Goal: Information Seeking & Learning: Compare options

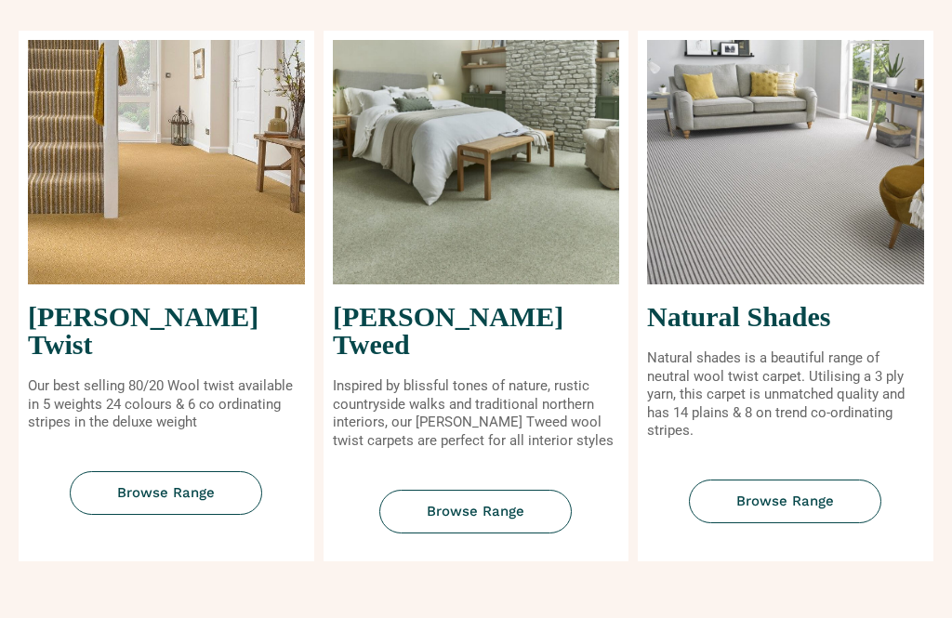
scroll to position [838, 0]
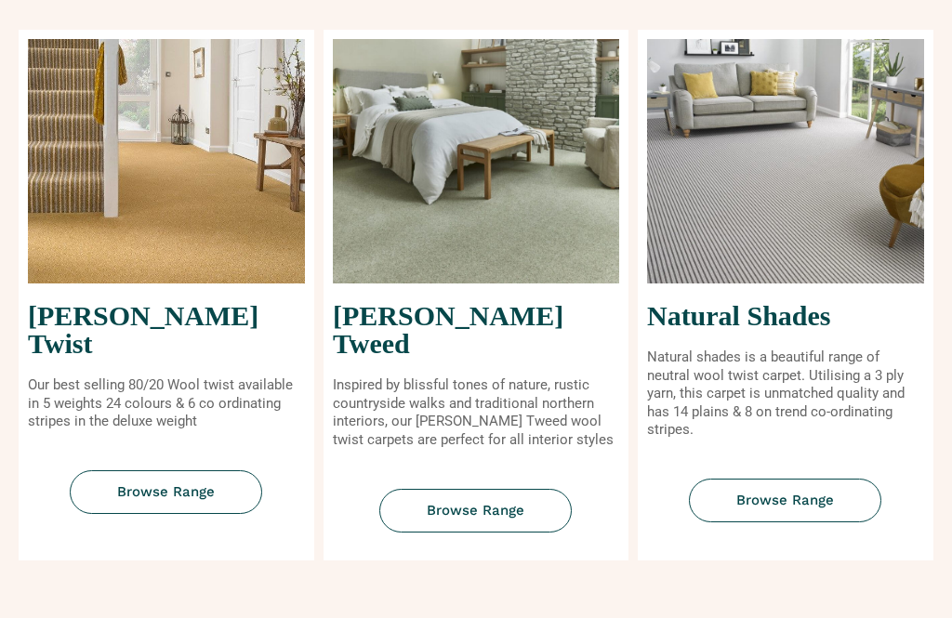
click at [176, 486] on span "Browse Range" at bounding box center [166, 493] width 98 height 14
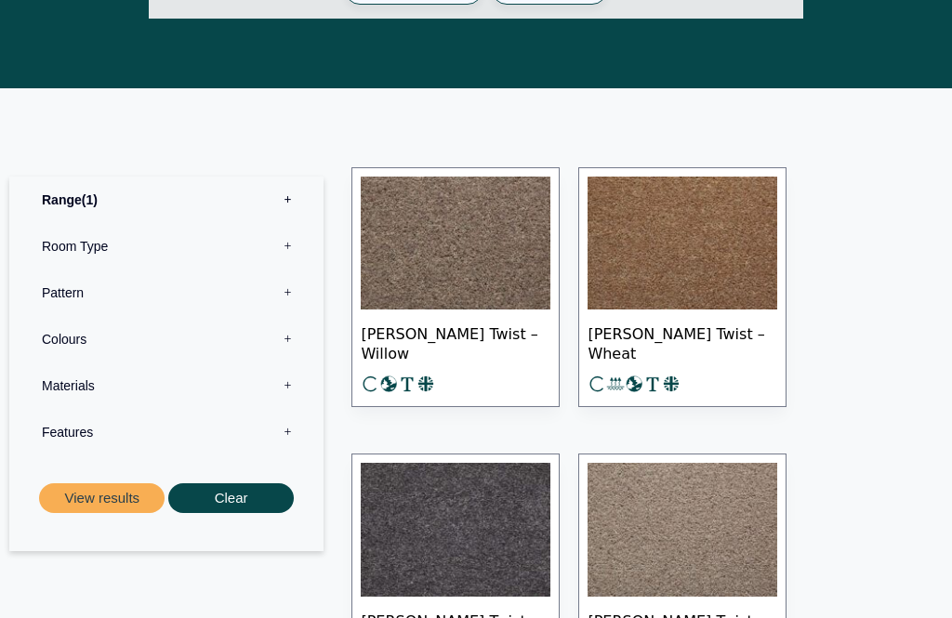
scroll to position [832, 0]
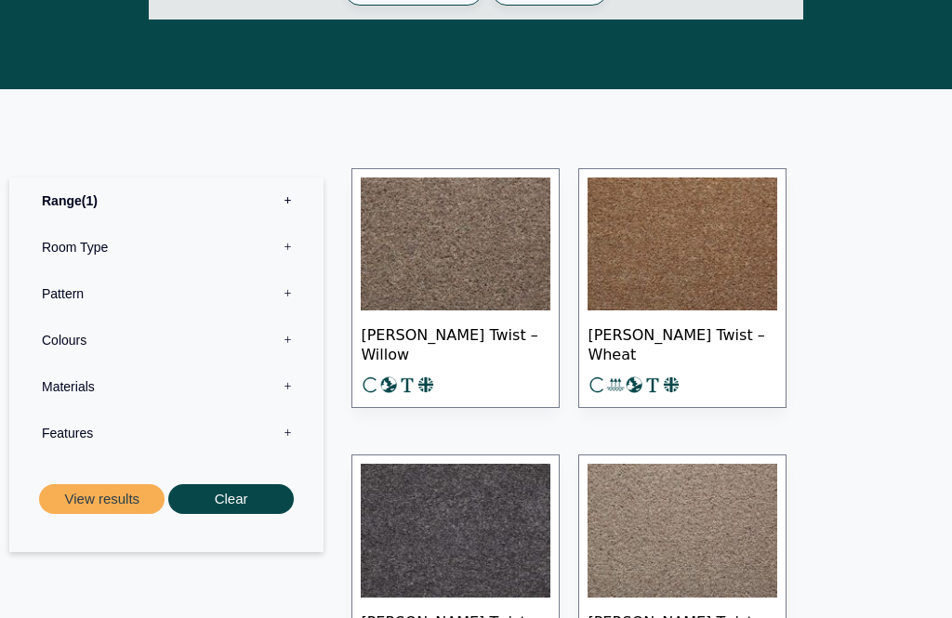
click at [294, 364] on label "Materials 0" at bounding box center [166, 387] width 286 height 46
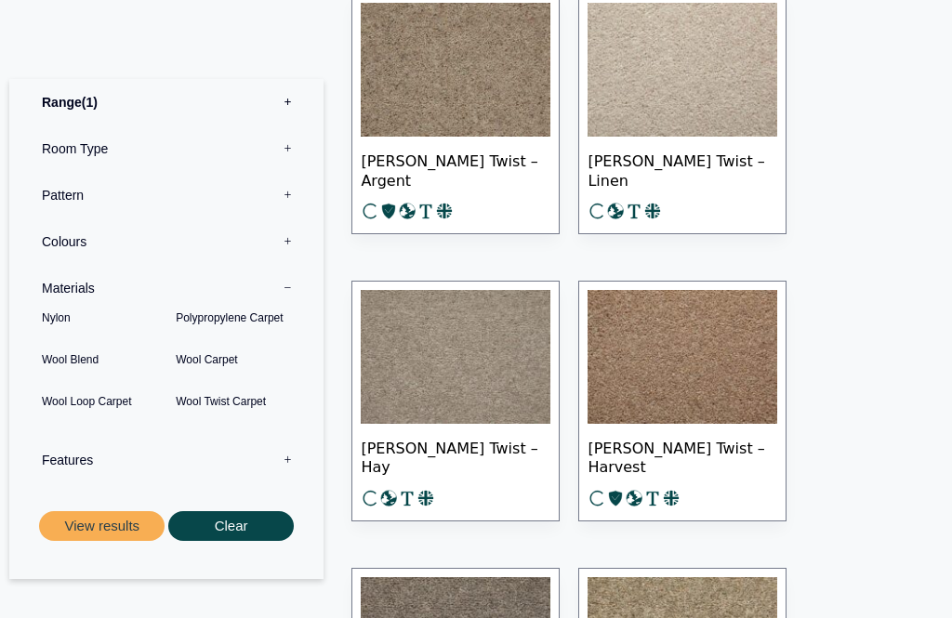
scroll to position [2736, 0]
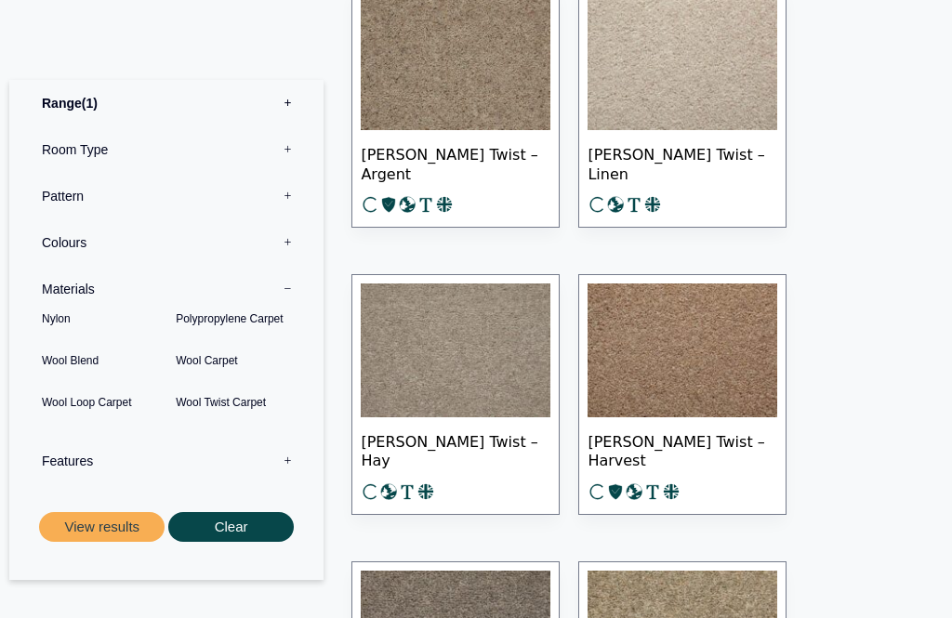
click at [691, 417] on span "[PERSON_NAME] Twist – Harvest" at bounding box center [682, 449] width 190 height 65
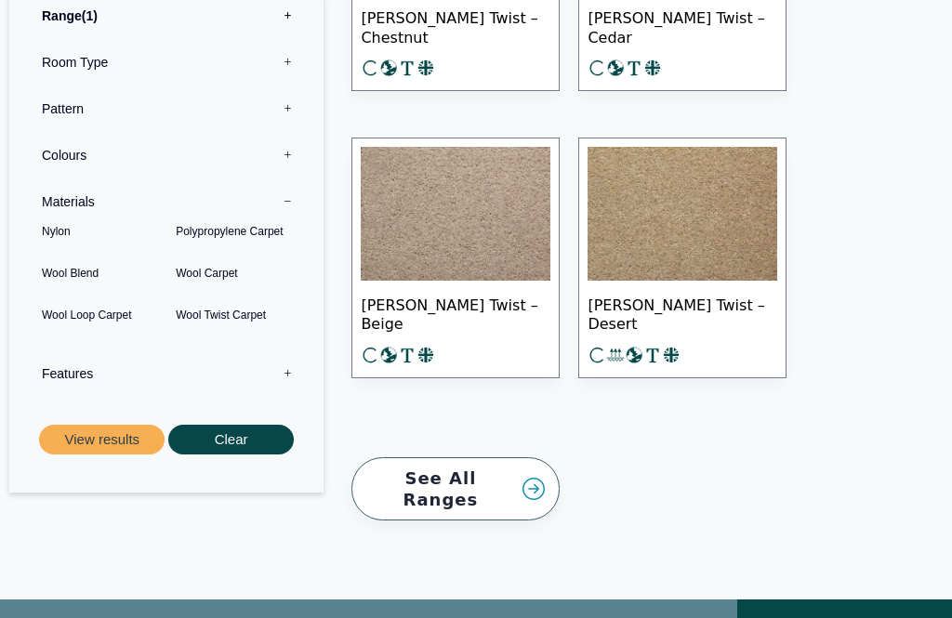
scroll to position [4052, 0]
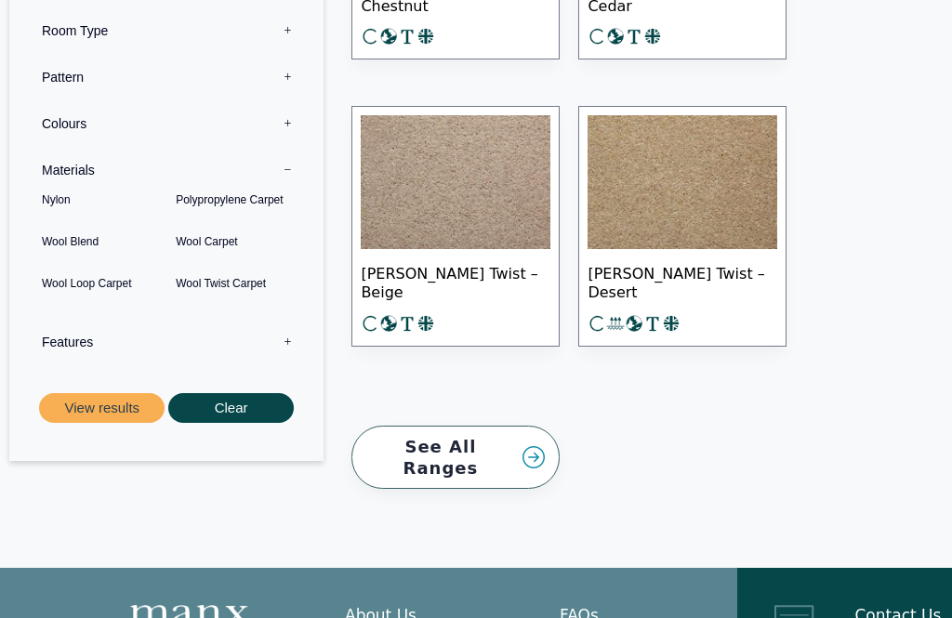
click at [444, 426] on link "See All Ranges" at bounding box center [455, 458] width 208 height 64
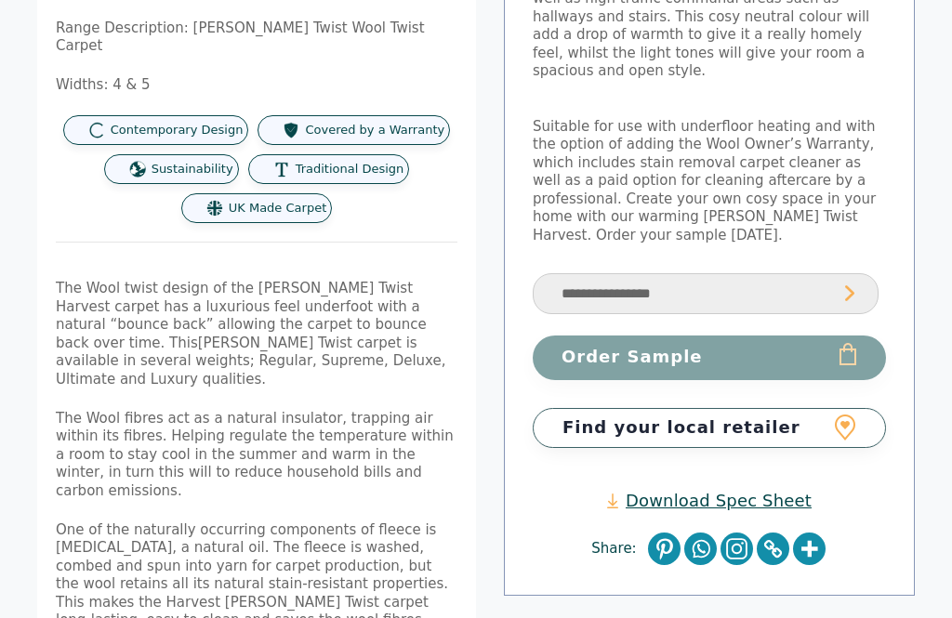
scroll to position [411, 0]
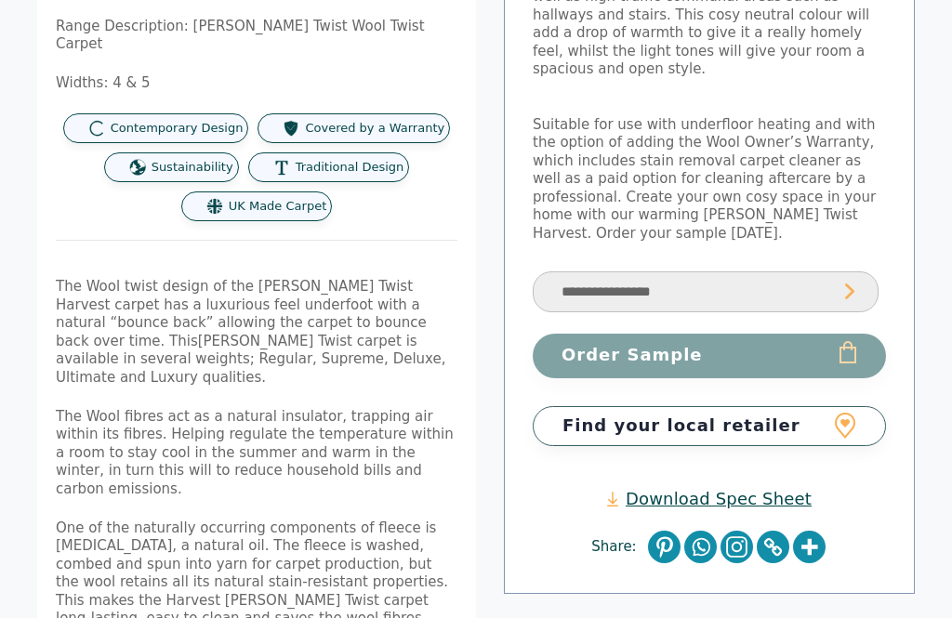
click at [851, 272] on select "**********" at bounding box center [706, 293] width 346 height 42
select select "**********"
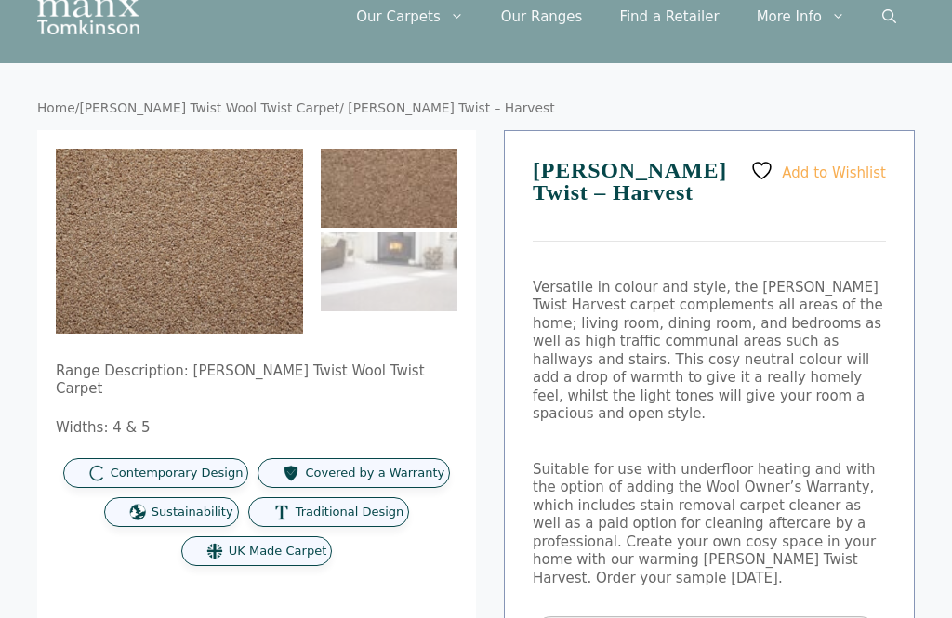
scroll to position [0, 0]
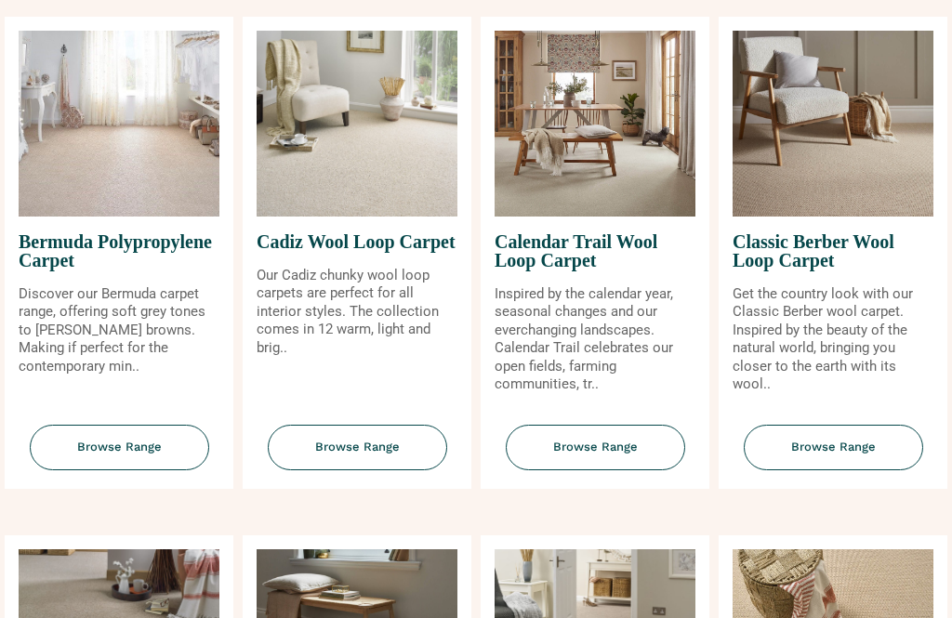
scroll to position [280, 0]
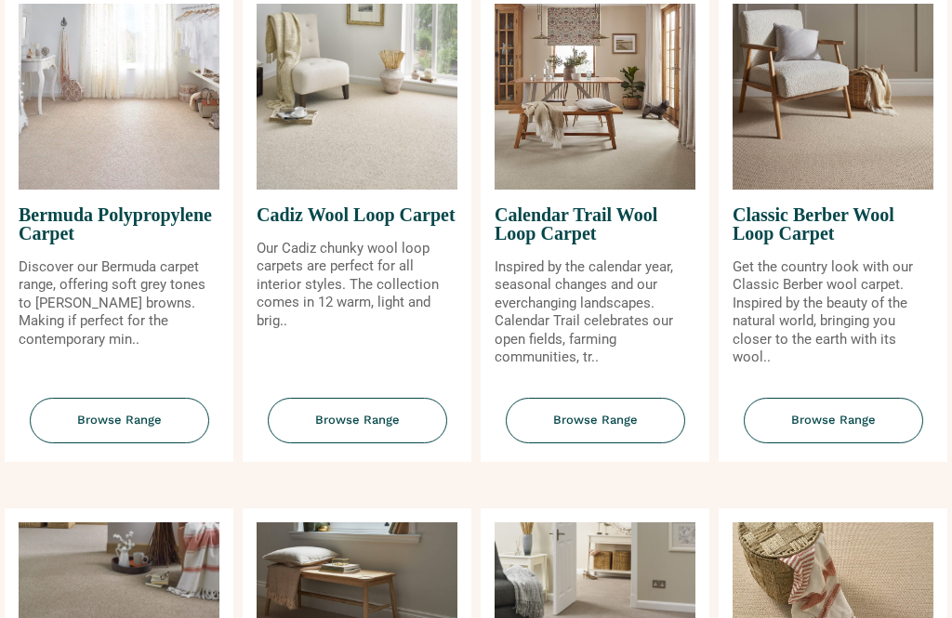
click at [841, 443] on span "Browse Range" at bounding box center [833, 422] width 179 height 46
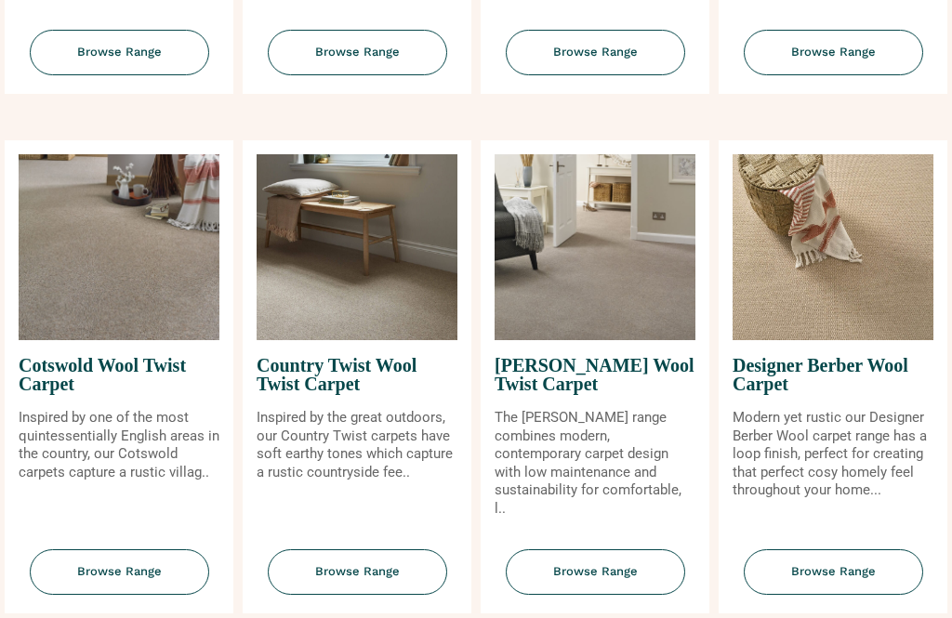
scroll to position [670, 0]
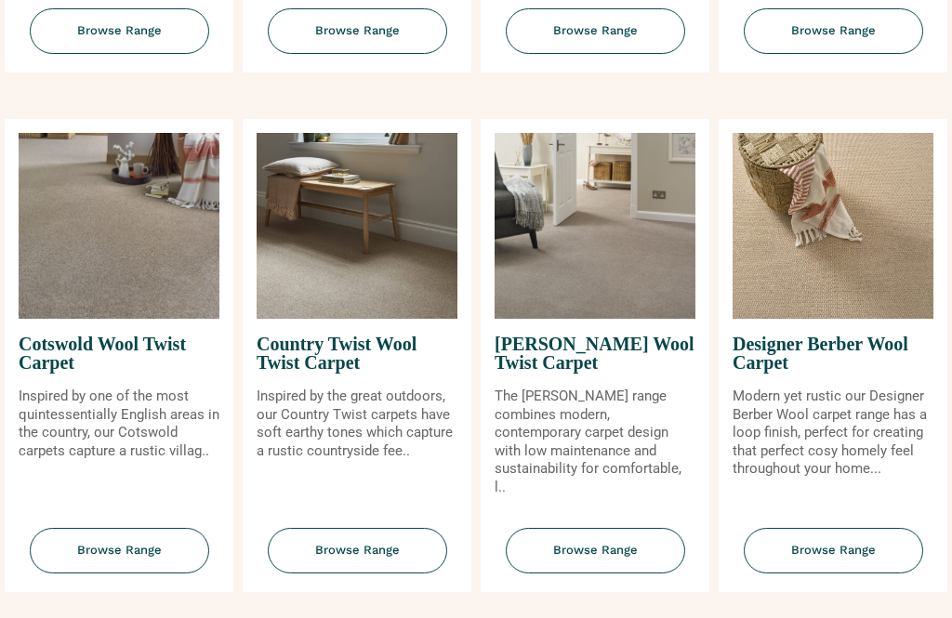
click at [830, 552] on span "Browse Range" at bounding box center [833, 551] width 179 height 46
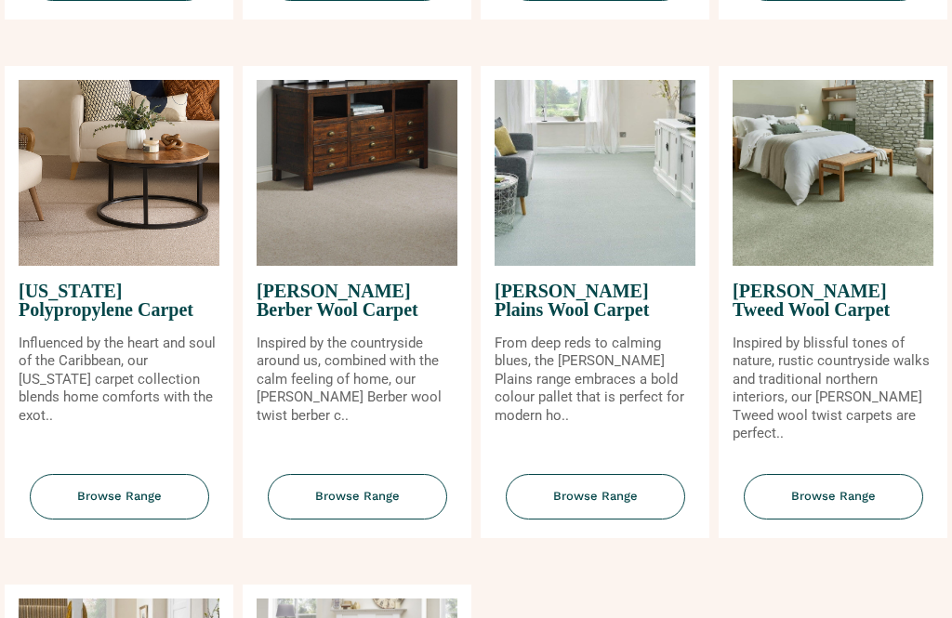
scroll to position [1744, 0]
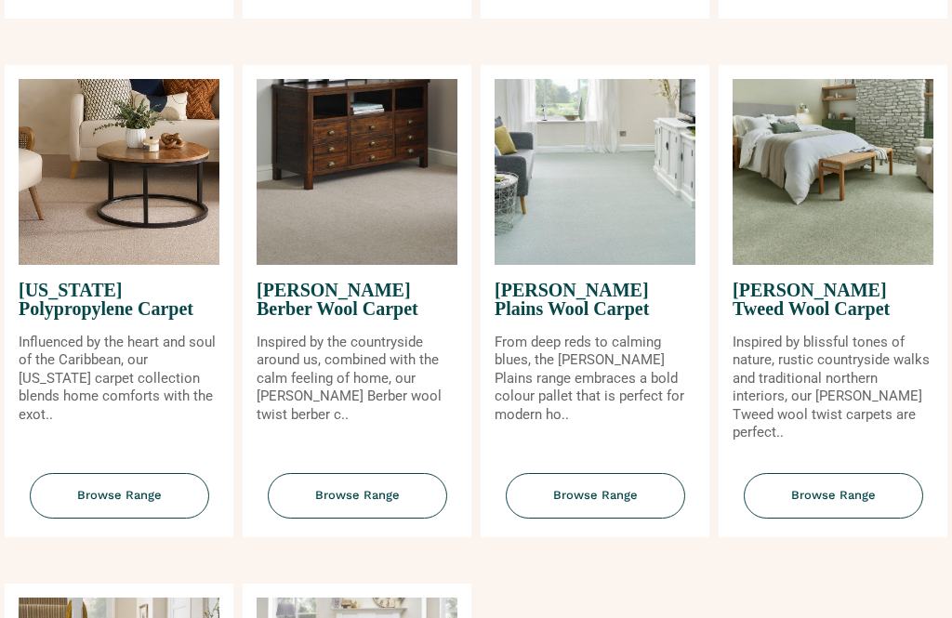
click at [383, 484] on span "Browse Range" at bounding box center [357, 497] width 179 height 46
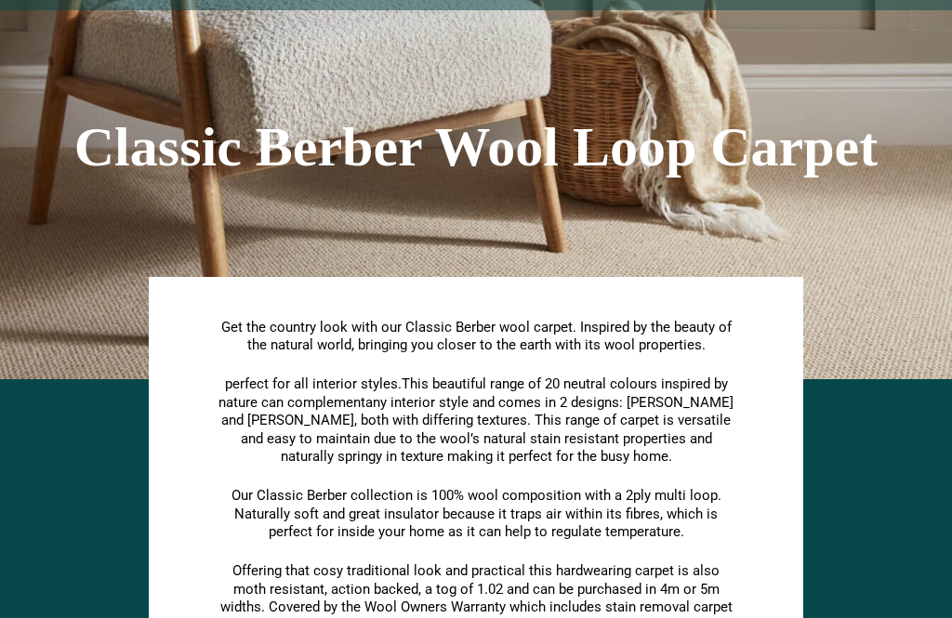
scroll to position [104, 0]
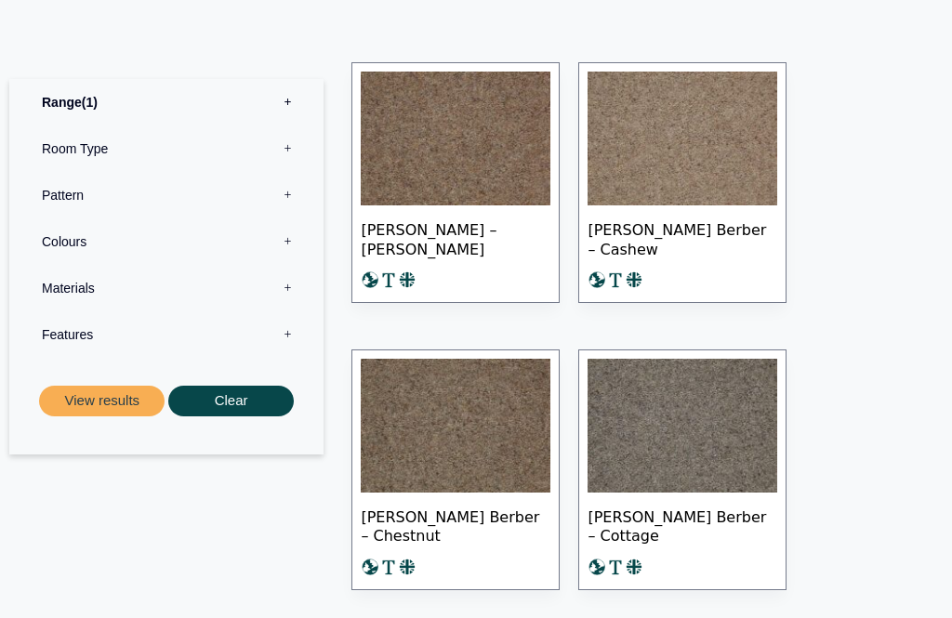
scroll to position [841, 0]
click at [465, 234] on span "[PERSON_NAME] – [PERSON_NAME]" at bounding box center [456, 238] width 190 height 65
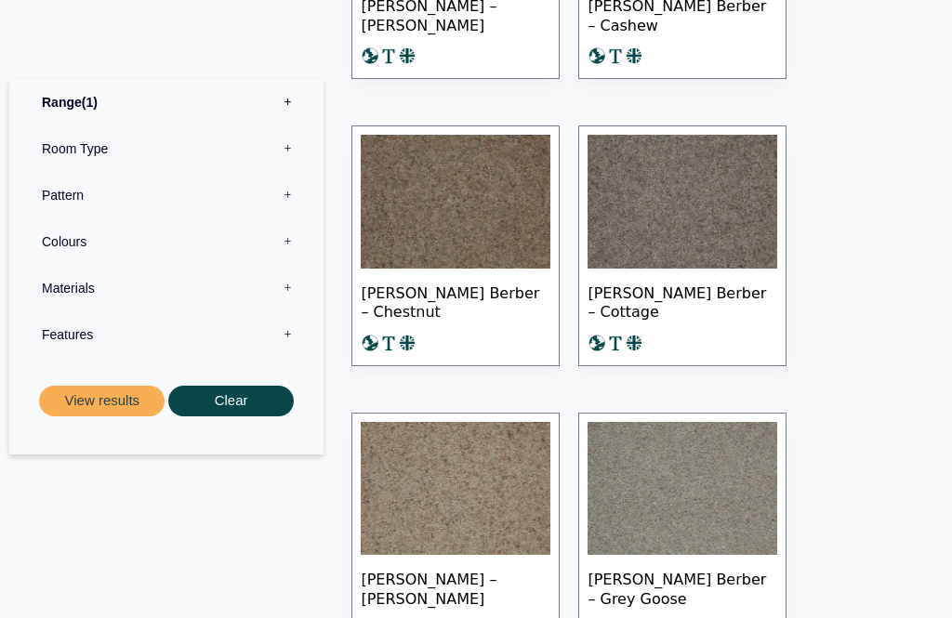
scroll to position [1084, 0]
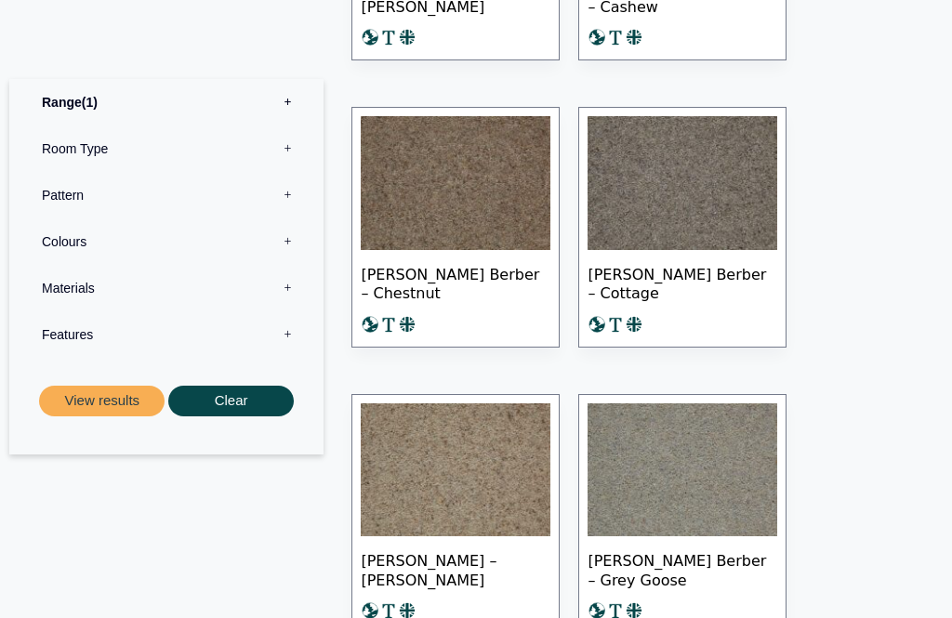
click at [433, 264] on span "[PERSON_NAME] Berber – Chestnut" at bounding box center [456, 283] width 190 height 65
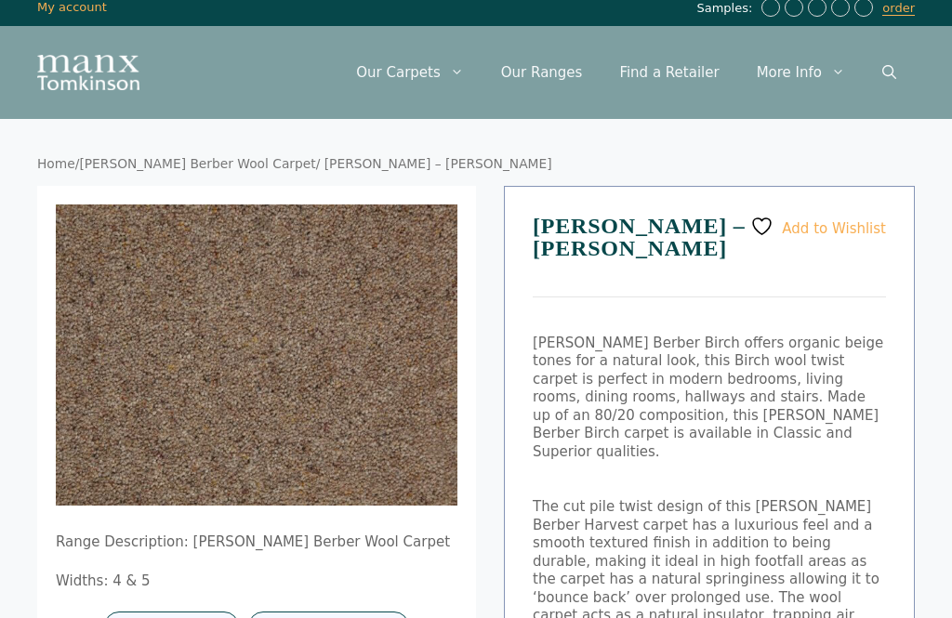
scroll to position [10, 0]
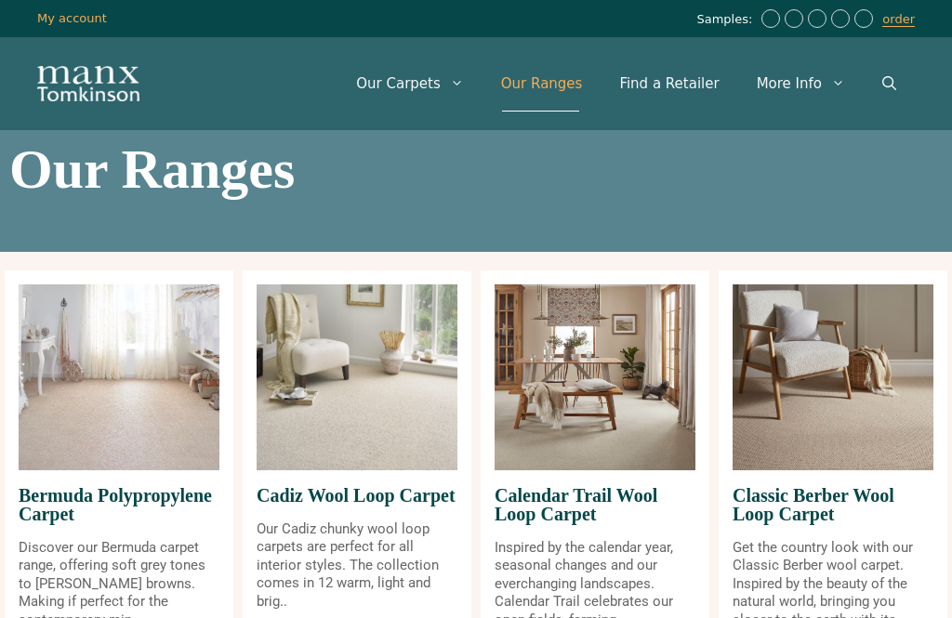
scroll to position [2019, 0]
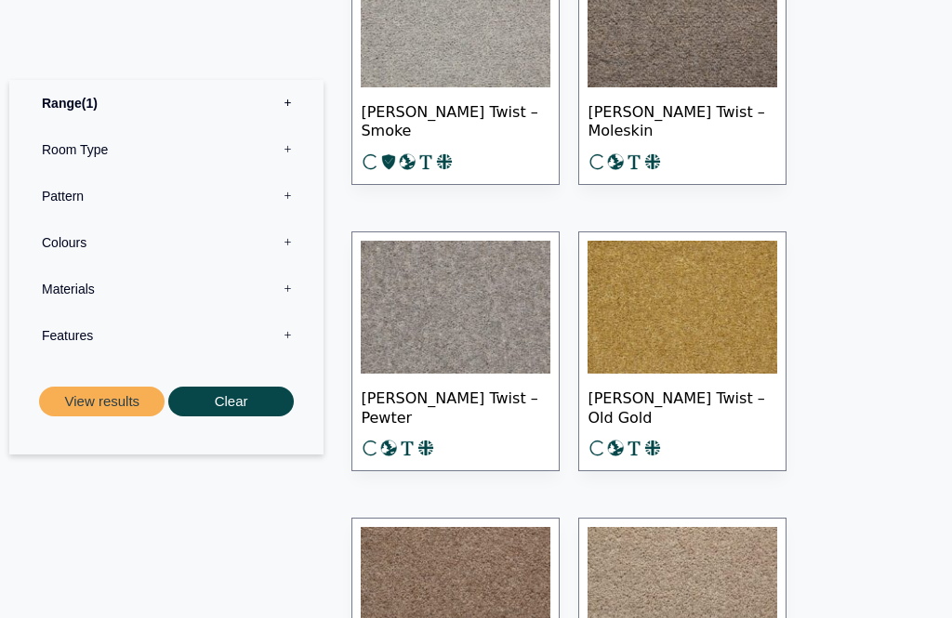
scroll to position [1624, 0]
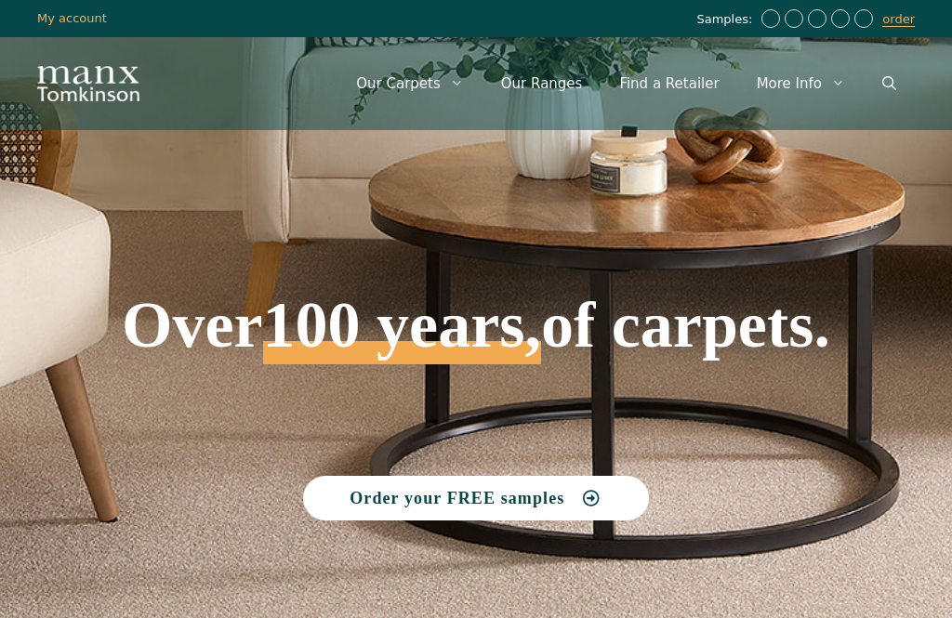
scroll to position [899, 0]
